Goal: Download file/media

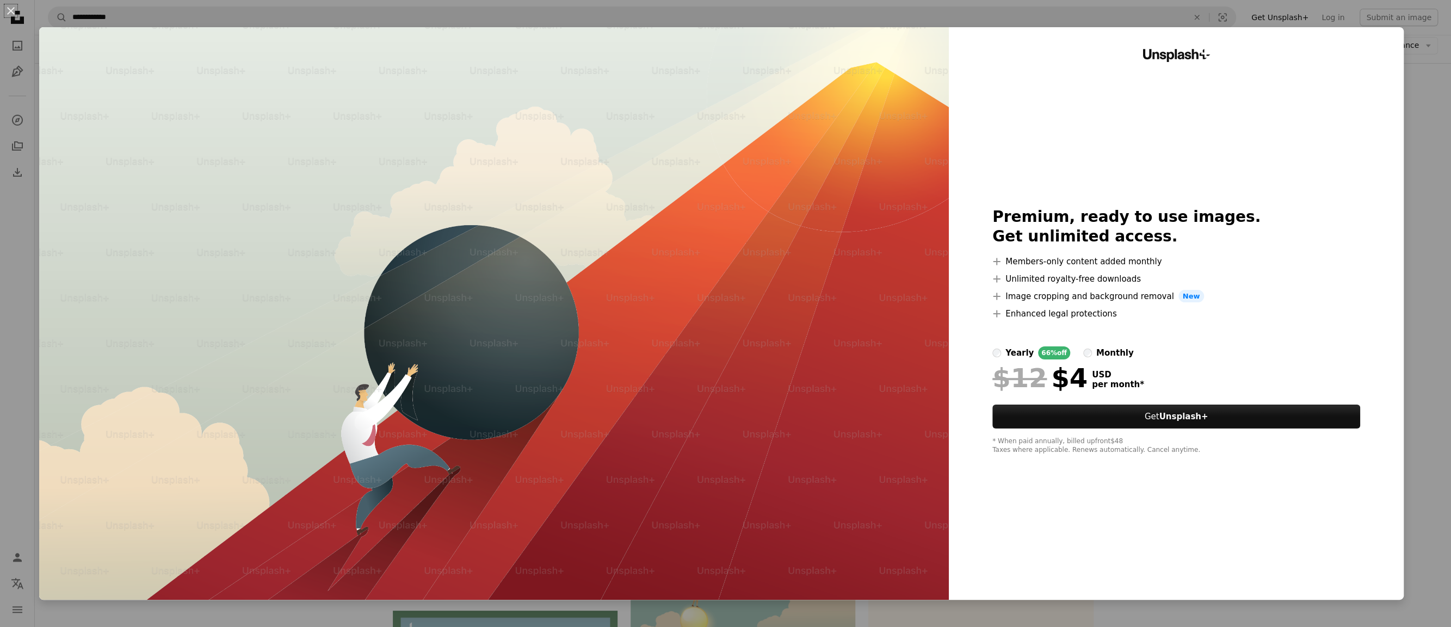
scroll to position [4016, 0]
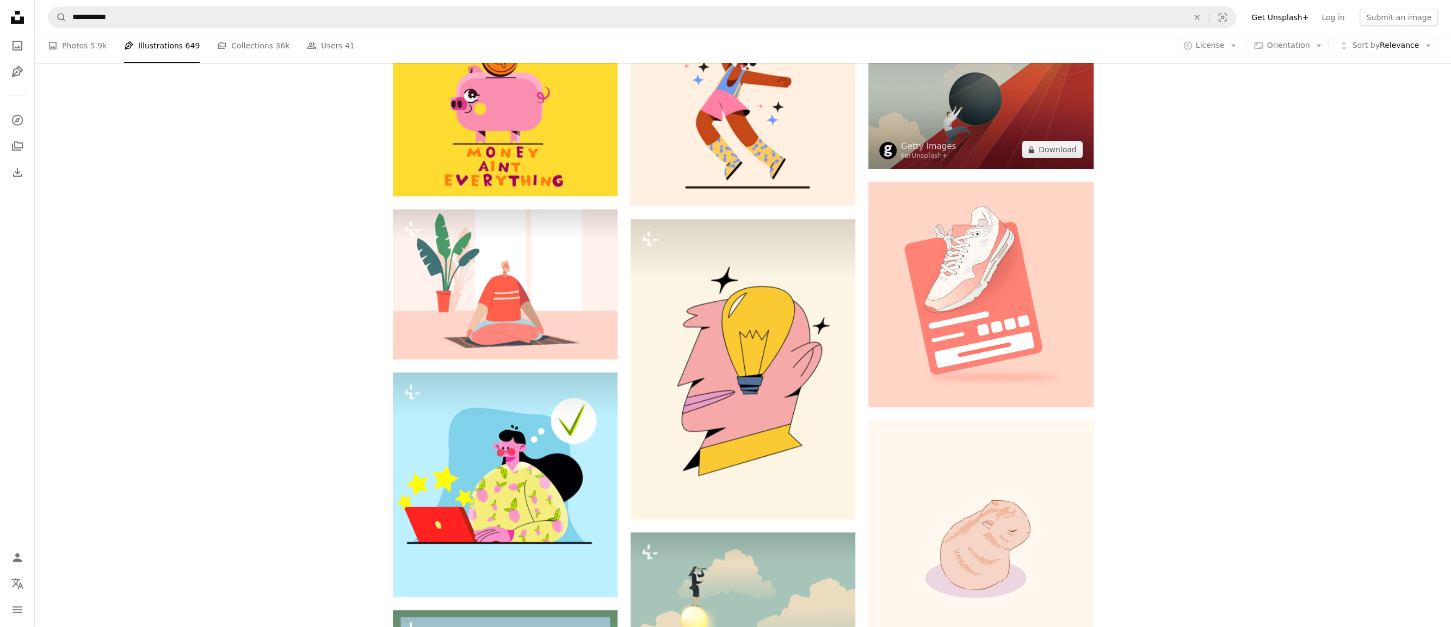
click at [991, 110] on img at bounding box center [980, 95] width 225 height 150
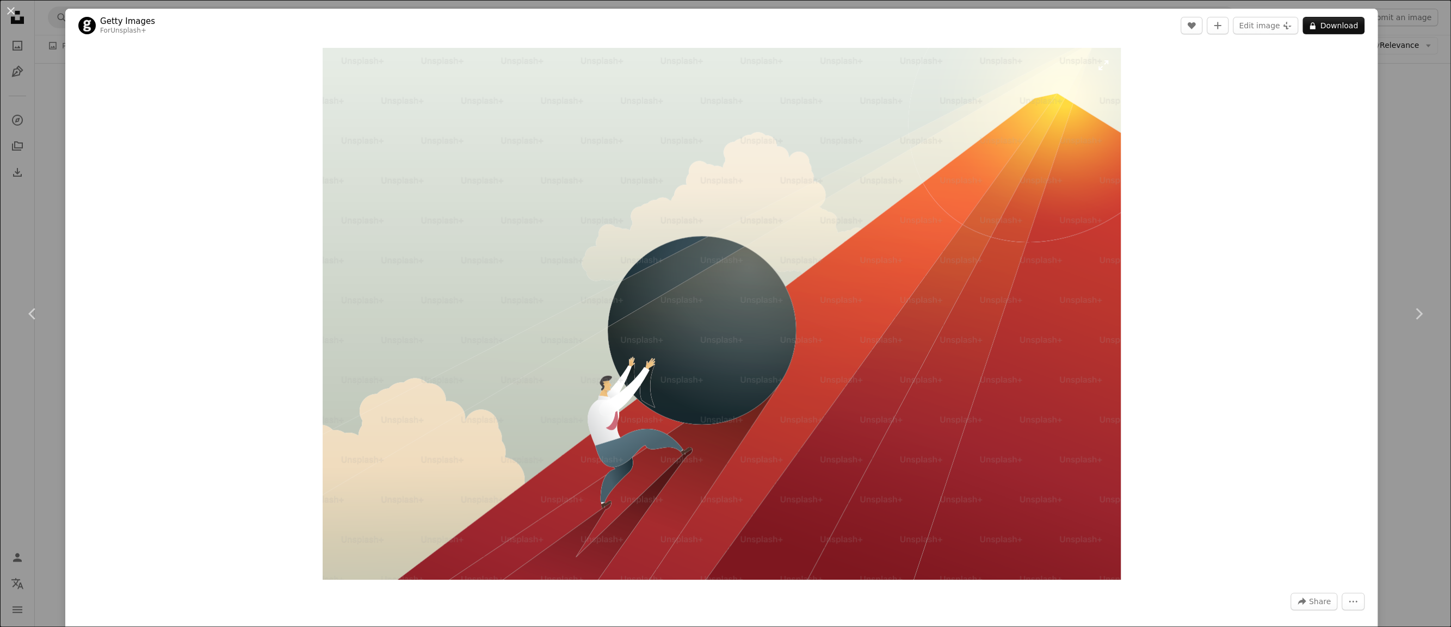
click at [655, 320] on img "Zoom in on this image" at bounding box center [722, 314] width 798 height 532
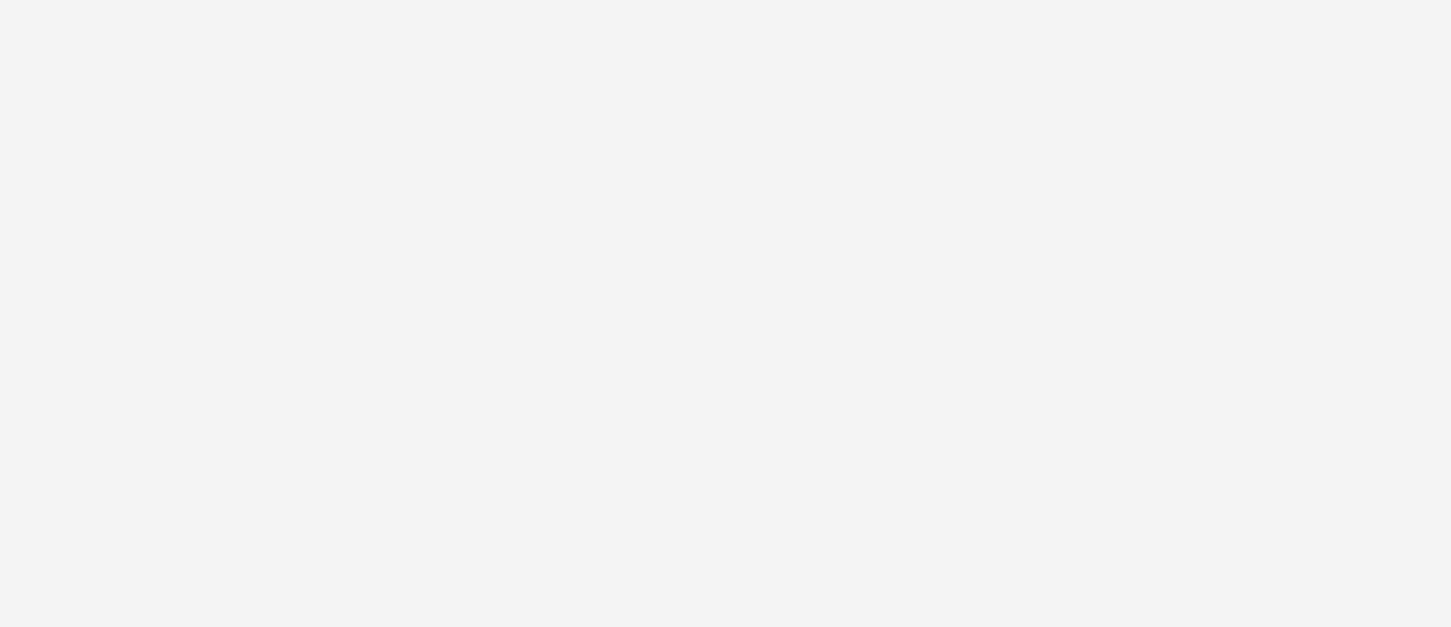
scroll to position [170, 0]
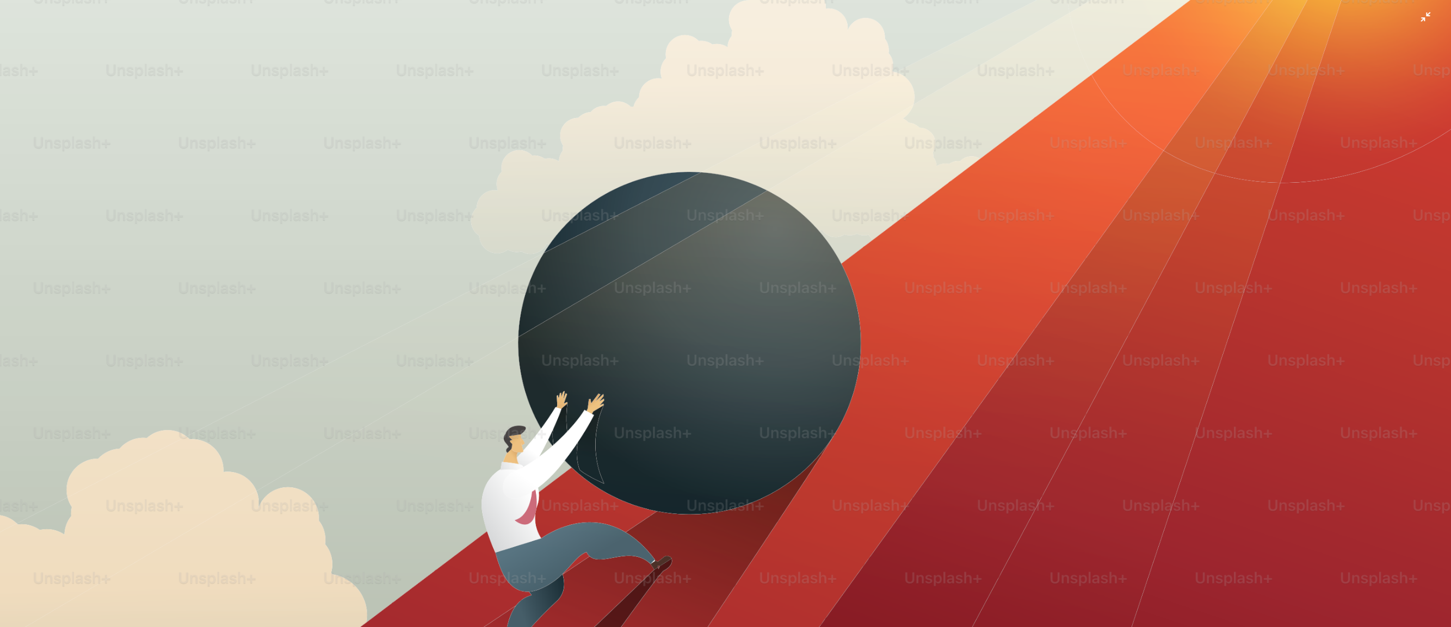
click at [754, 412] on img "Zoom out on this image" at bounding box center [725, 313] width 1452 height 968
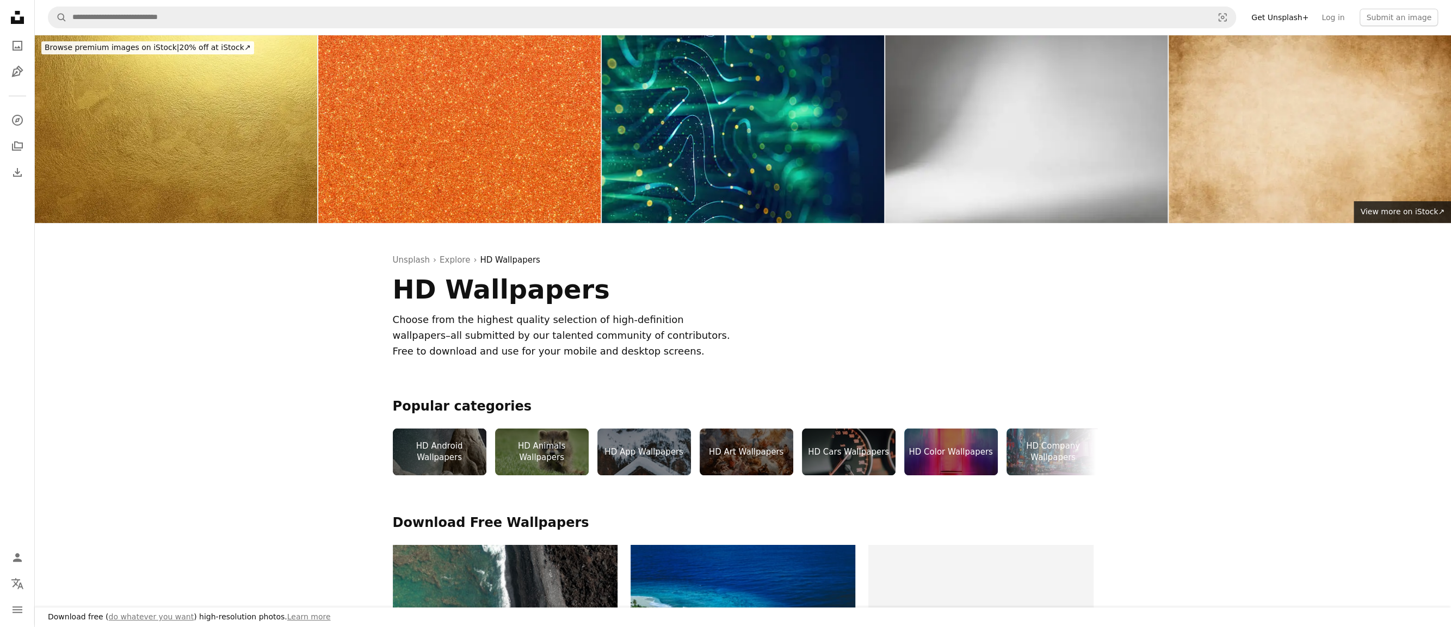
scroll to position [1651, 0]
